Goal: Task Accomplishment & Management: Use online tool/utility

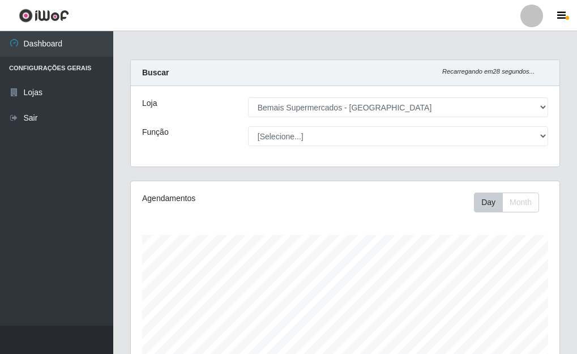
select select "249"
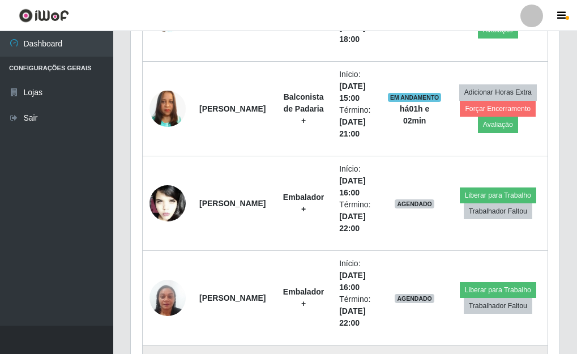
scroll to position [592, 0]
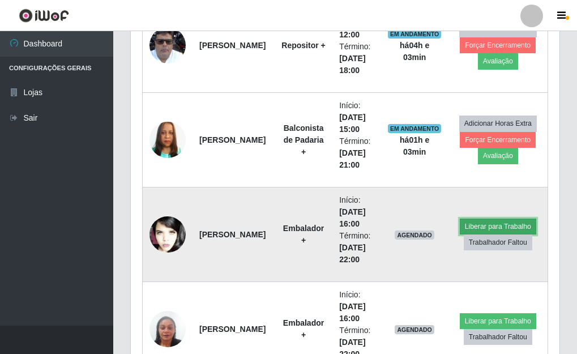
click at [486, 226] on button "Liberar para Trabalho" at bounding box center [497, 226] width 76 height 16
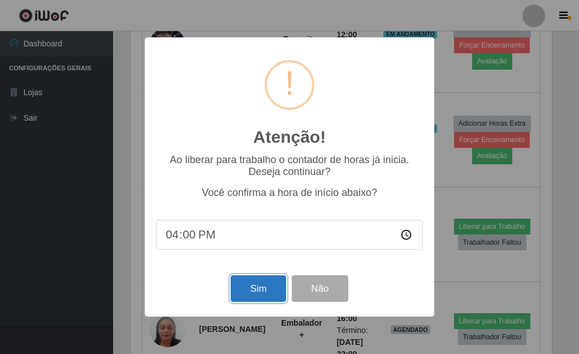
click at [253, 286] on button "Sim" at bounding box center [258, 288] width 55 height 27
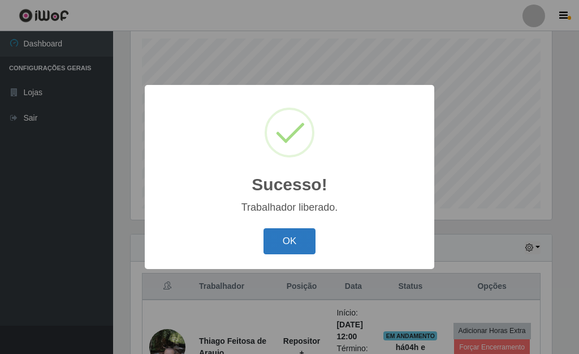
click at [287, 239] on button "OK" at bounding box center [290, 241] width 53 height 27
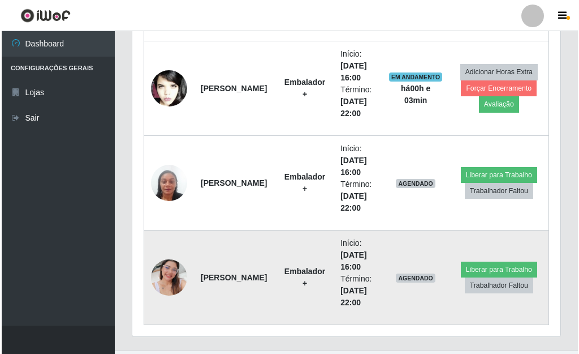
scroll to position [763, 0]
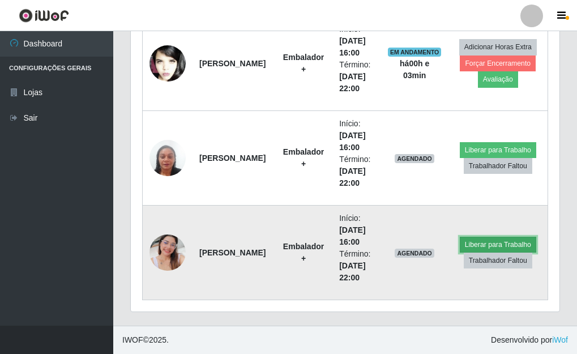
click at [501, 240] on button "Liberar para Trabalho" at bounding box center [497, 244] width 76 height 16
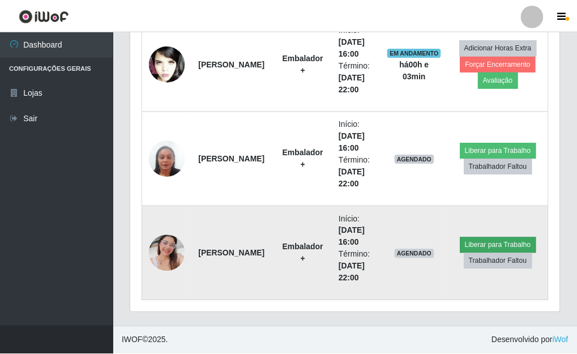
scroll to position [235, 421]
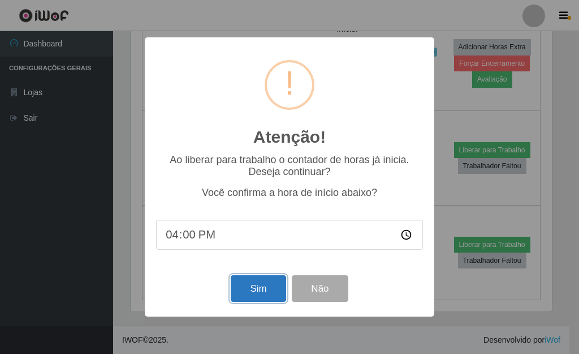
click at [253, 282] on button "Sim" at bounding box center [258, 288] width 55 height 27
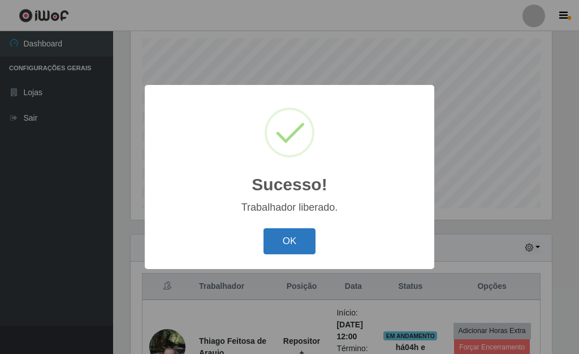
click at [304, 239] on button "OK" at bounding box center [290, 241] width 53 height 27
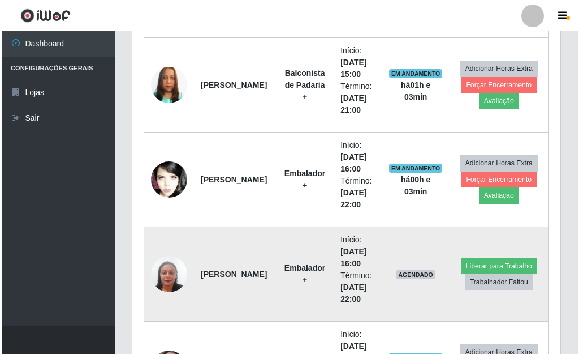
scroll to position [763, 0]
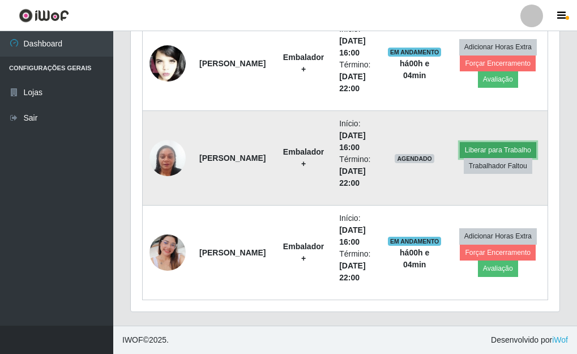
click at [506, 147] on button "Liberar para Trabalho" at bounding box center [497, 150] width 76 height 16
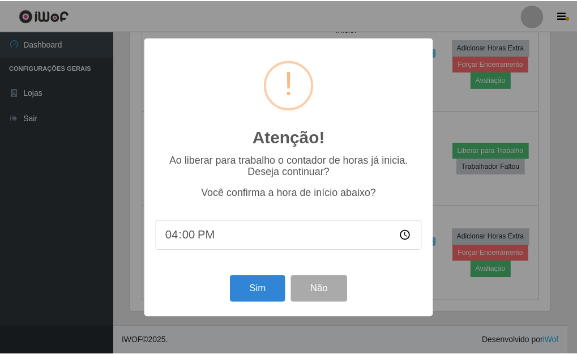
scroll to position [235, 421]
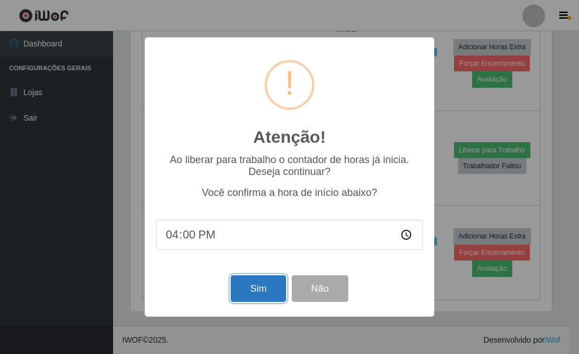
click at [271, 287] on button "Sim" at bounding box center [258, 288] width 55 height 27
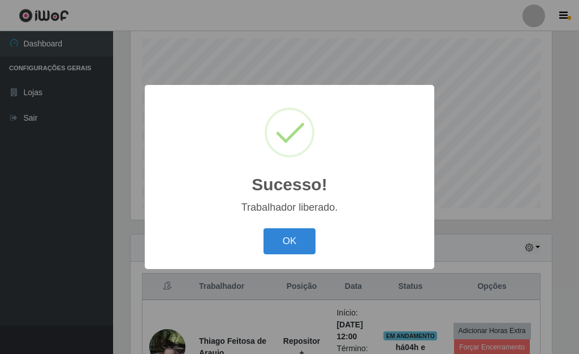
click at [293, 228] on div "OK Cancel" at bounding box center [289, 241] width 267 height 32
click at [298, 236] on button "OK" at bounding box center [290, 241] width 53 height 27
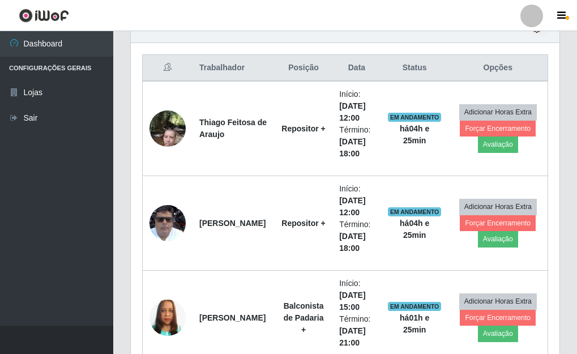
scroll to position [367, 0]
